Goal: Transaction & Acquisition: Purchase product/service

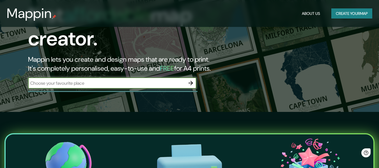
click at [190, 77] on button "button" at bounding box center [190, 82] width 11 height 11
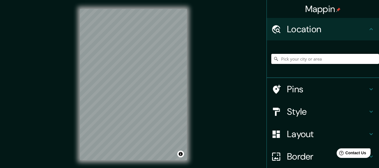
click at [284, 61] on input "Pick your city or area" at bounding box center [325, 59] width 108 height 10
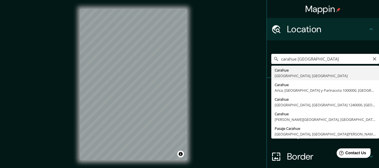
type input "Carahue, [GEOGRAPHIC_DATA], [GEOGRAPHIC_DATA]"
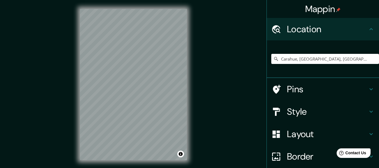
click at [195, 64] on div "© Mapbox © OpenStreetMap Improve this map" at bounding box center [133, 84] width 125 height 169
click at [85, 73] on div "© Mapbox © OpenStreetMap Improve this map" at bounding box center [133, 84] width 125 height 169
drag, startPoint x: 187, startPoint y: 71, endPoint x: 79, endPoint y: 75, distance: 108.0
click at [73, 75] on div "© Mapbox © OpenStreetMap Improve this map" at bounding box center [133, 84] width 125 height 169
click at [354, 57] on input "Carahue, [GEOGRAPHIC_DATA], [GEOGRAPHIC_DATA]" at bounding box center [325, 59] width 108 height 10
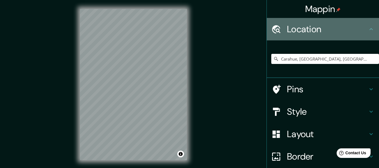
click at [370, 28] on icon at bounding box center [371, 29] width 7 height 7
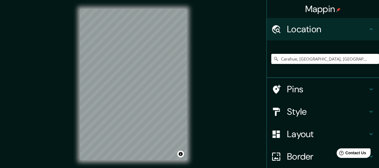
click at [362, 114] on h4 "Style" at bounding box center [327, 111] width 81 height 11
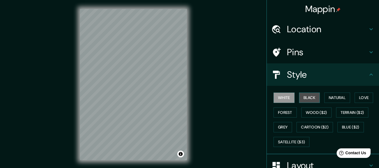
click at [307, 99] on button "Black" at bounding box center [309, 98] width 21 height 10
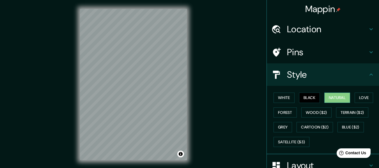
click at [339, 102] on button "Natural" at bounding box center [337, 98] width 26 height 10
click at [361, 100] on button "Love" at bounding box center [363, 98] width 19 height 10
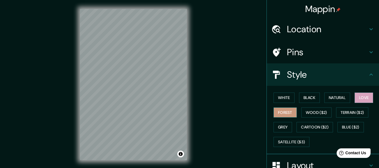
click at [275, 113] on button "Forest" at bounding box center [284, 112] width 23 height 10
click at [315, 114] on button "Wood ($2)" at bounding box center [316, 112] width 30 height 10
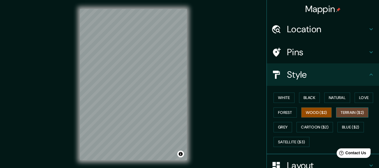
click at [352, 116] on button "Terrain ($2)" at bounding box center [352, 112] width 33 height 10
click at [273, 127] on button "Grey" at bounding box center [282, 127] width 19 height 10
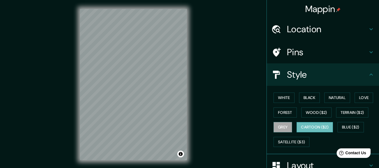
click at [316, 128] on button "Cartoon ($2)" at bounding box center [314, 127] width 36 height 10
click at [350, 128] on button "Blue ($2)" at bounding box center [350, 127] width 26 height 10
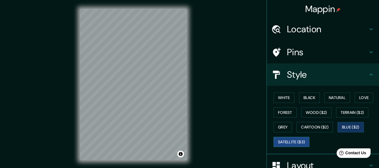
click at [287, 142] on button "Satellite ($3)" at bounding box center [291, 142] width 36 height 10
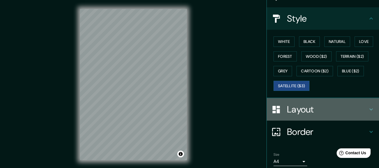
click at [368, 109] on icon at bounding box center [371, 109] width 7 height 7
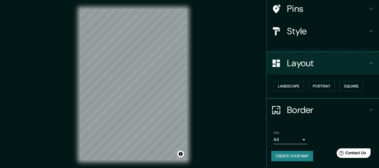
scroll to position [34, 0]
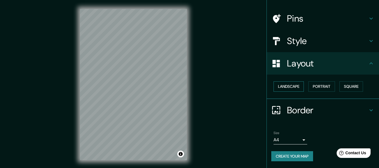
click at [296, 85] on button "Landscape" at bounding box center [288, 86] width 30 height 10
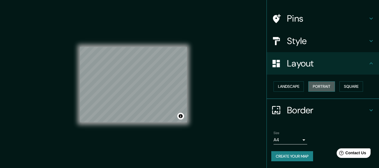
click at [316, 87] on button "Portrait" at bounding box center [321, 86] width 27 height 10
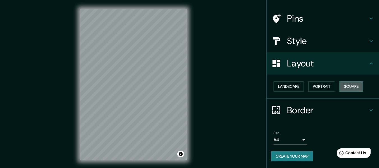
click at [346, 89] on button "Square" at bounding box center [351, 86] width 24 height 10
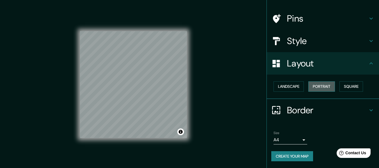
click at [308, 89] on button "Portrait" at bounding box center [321, 86] width 27 height 10
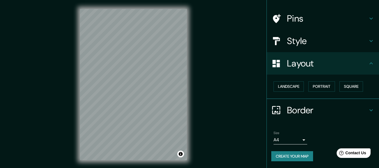
click at [368, 110] on icon at bounding box center [371, 110] width 7 height 7
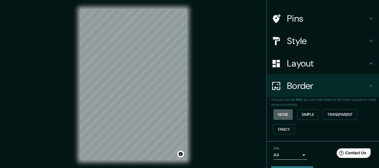
click at [284, 113] on button "None" at bounding box center [282, 114] width 19 height 10
click at [306, 114] on button "Simple" at bounding box center [307, 114] width 21 height 10
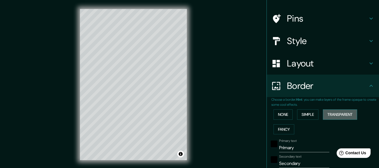
click at [343, 115] on button "Transparent" at bounding box center [340, 114] width 34 height 10
click at [284, 115] on button "None" at bounding box center [282, 114] width 19 height 10
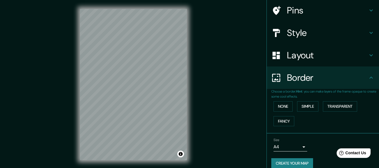
scroll to position [49, 0]
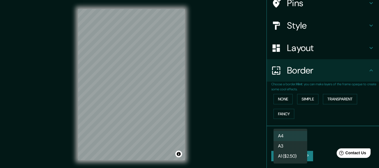
click at [295, 139] on body "Mappin Location [GEOGRAPHIC_DATA], [GEOGRAPHIC_DATA], [GEOGRAPHIC_DATA] Pins St…" at bounding box center [189, 84] width 379 height 168
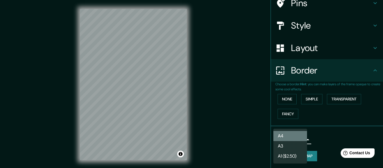
click at [290, 134] on li "A4" at bounding box center [290, 136] width 34 height 10
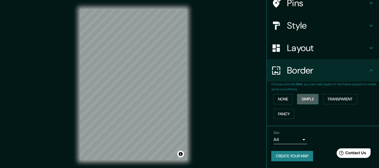
click at [304, 101] on button "Simple" at bounding box center [307, 99] width 21 height 10
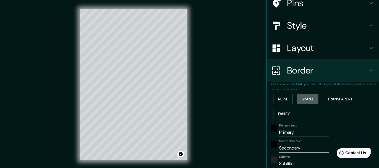
click at [304, 101] on button "Simple" at bounding box center [307, 99] width 21 height 10
type input "152"
type input "30"
click at [286, 100] on button "None" at bounding box center [282, 99] width 19 height 10
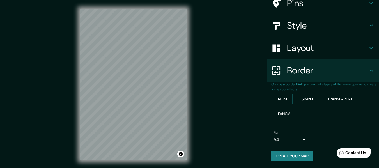
click at [351, 39] on div "Layout" at bounding box center [323, 48] width 112 height 22
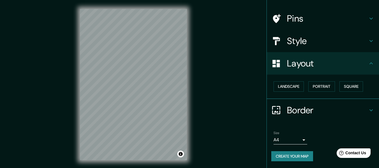
scroll to position [34, 0]
click at [328, 84] on button "Portrait" at bounding box center [321, 86] width 27 height 10
click at [299, 85] on button "Landscape" at bounding box center [288, 86] width 30 height 10
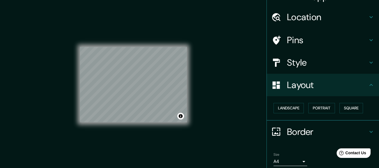
scroll to position [0, 0]
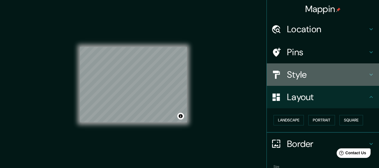
click at [368, 77] on icon at bounding box center [371, 74] width 7 height 7
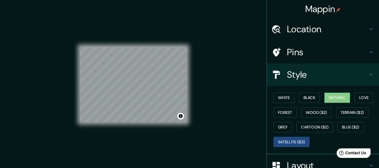
click at [344, 100] on button "Natural" at bounding box center [337, 98] width 26 height 10
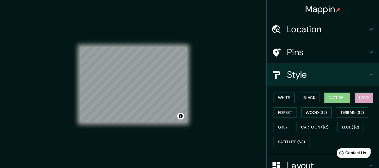
click at [364, 98] on button "Love" at bounding box center [363, 98] width 19 height 10
click at [278, 114] on button "Forest" at bounding box center [284, 112] width 23 height 10
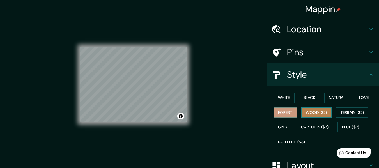
click at [317, 110] on button "Wood ($2)" at bounding box center [316, 112] width 30 height 10
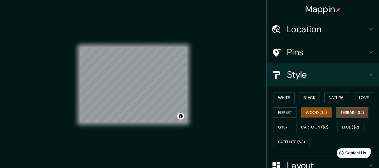
click at [349, 111] on button "Terrain ($2)" at bounding box center [352, 112] width 33 height 10
